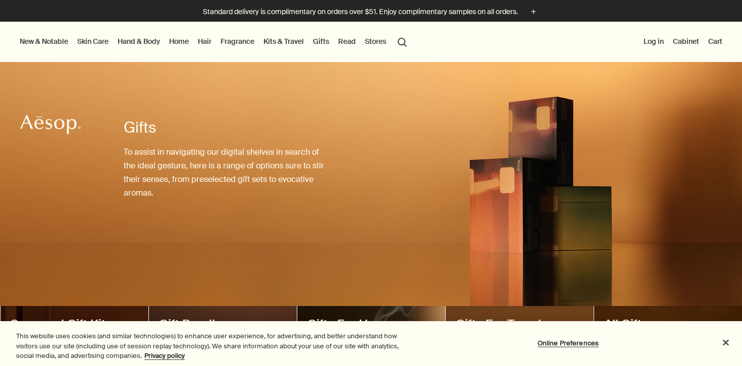
click at [325, 40] on link "Gifts" at bounding box center [321, 41] width 20 height 13
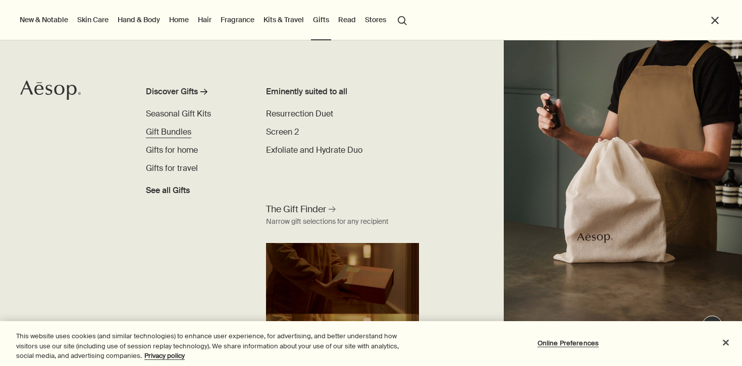
click at [184, 131] on span "Gift Bundles" at bounding box center [168, 132] width 45 height 11
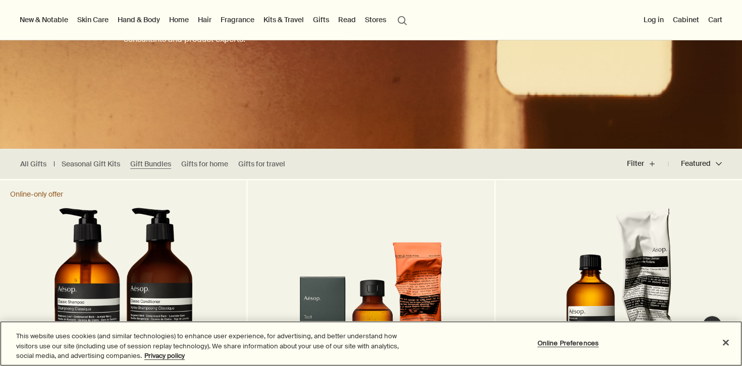
scroll to position [35, 0]
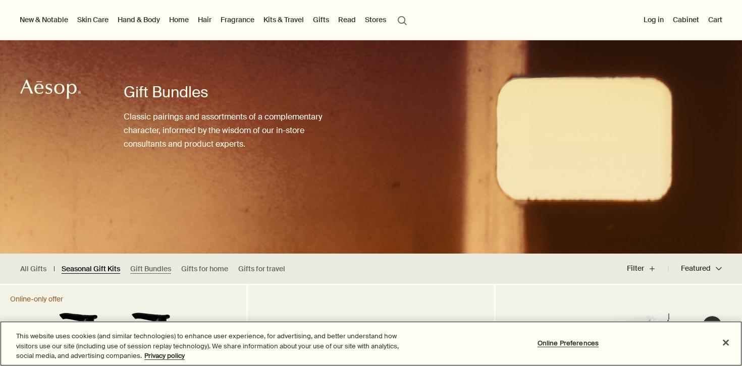
click at [90, 272] on link "Seasonal Gift Kits" at bounding box center [91, 269] width 59 height 10
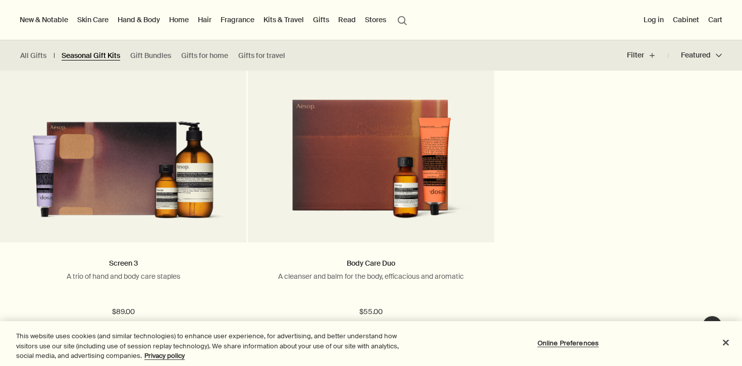
scroll to position [659, 0]
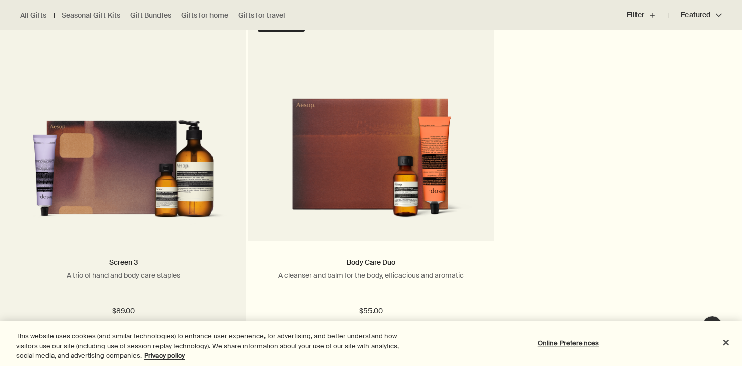
click at [192, 171] on img at bounding box center [123, 160] width 216 height 131
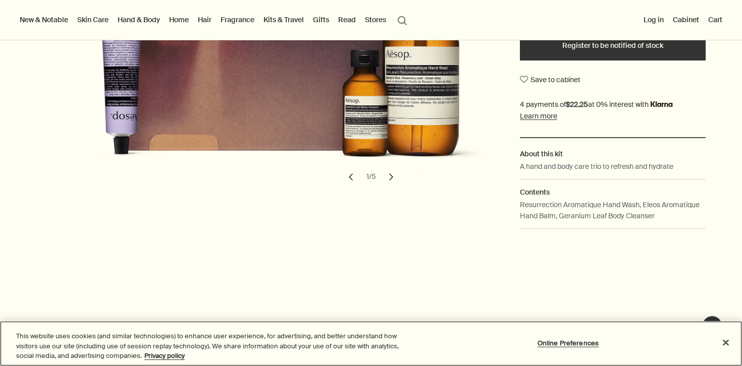
scroll to position [145, 0]
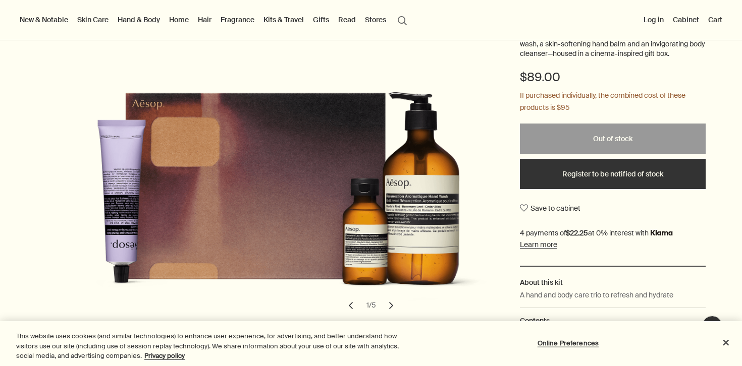
click at [95, 18] on link "Skin Care" at bounding box center [92, 19] width 35 height 13
